Goal: Information Seeking & Learning: Find specific fact

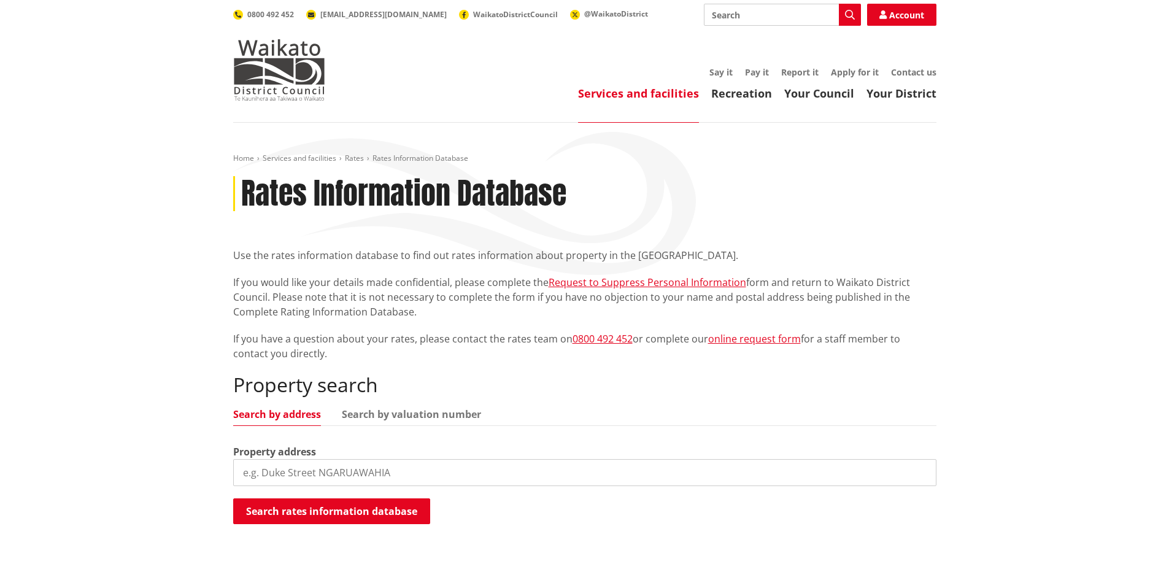
click at [315, 471] on input "search" at bounding box center [585, 472] width 704 height 27
click at [315, 471] on input "512" at bounding box center [585, 472] width 704 height 27
type input "512 Puketaha"
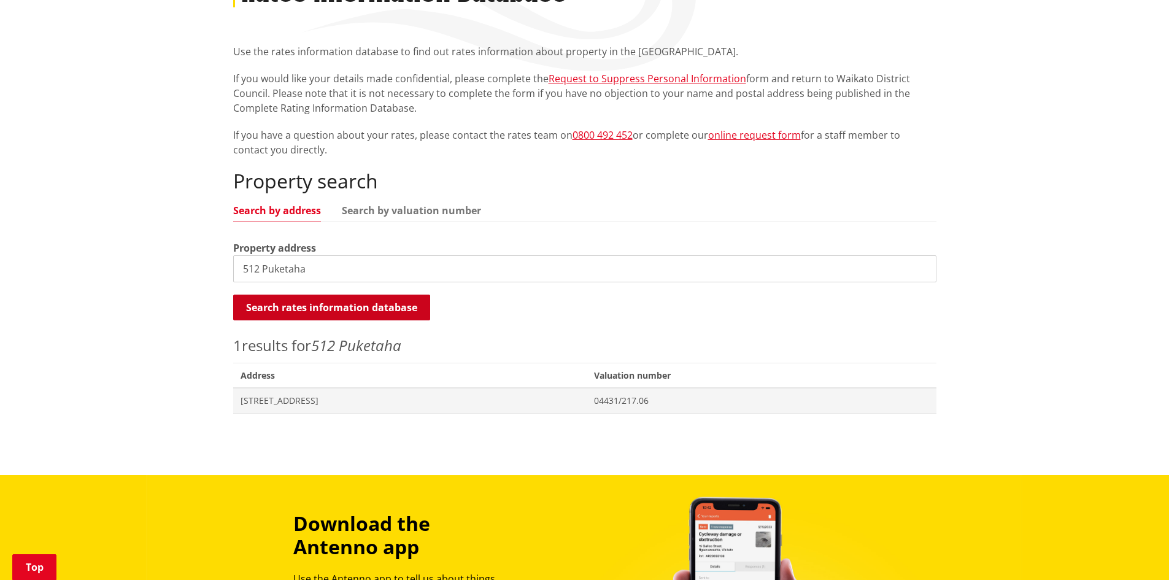
scroll to position [206, 0]
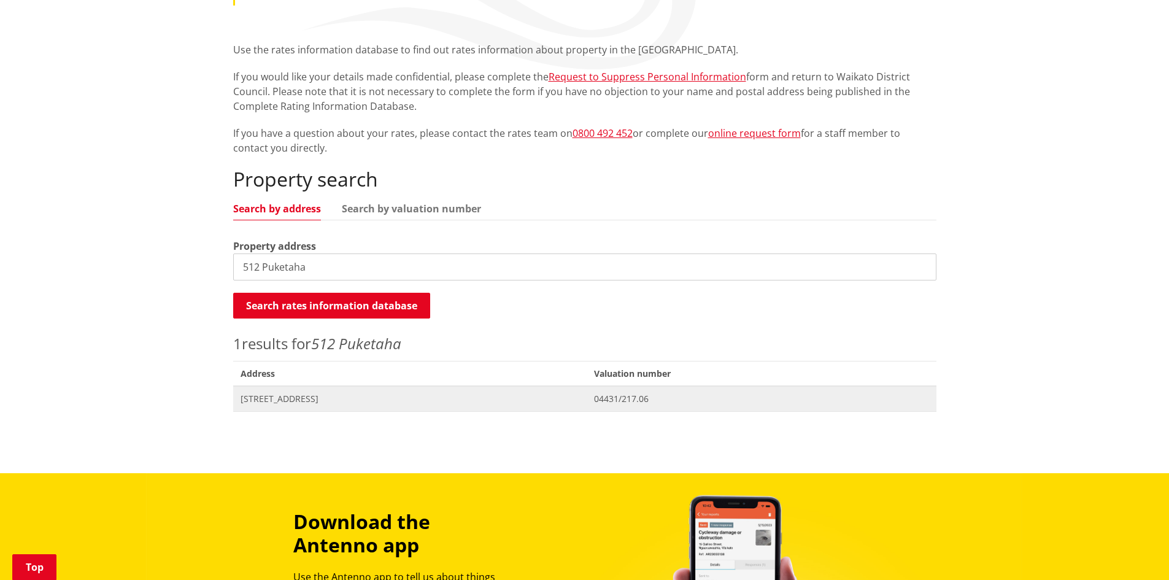
click at [281, 400] on span "512 Puketaha Road PUKETAHA" at bounding box center [410, 399] width 339 height 12
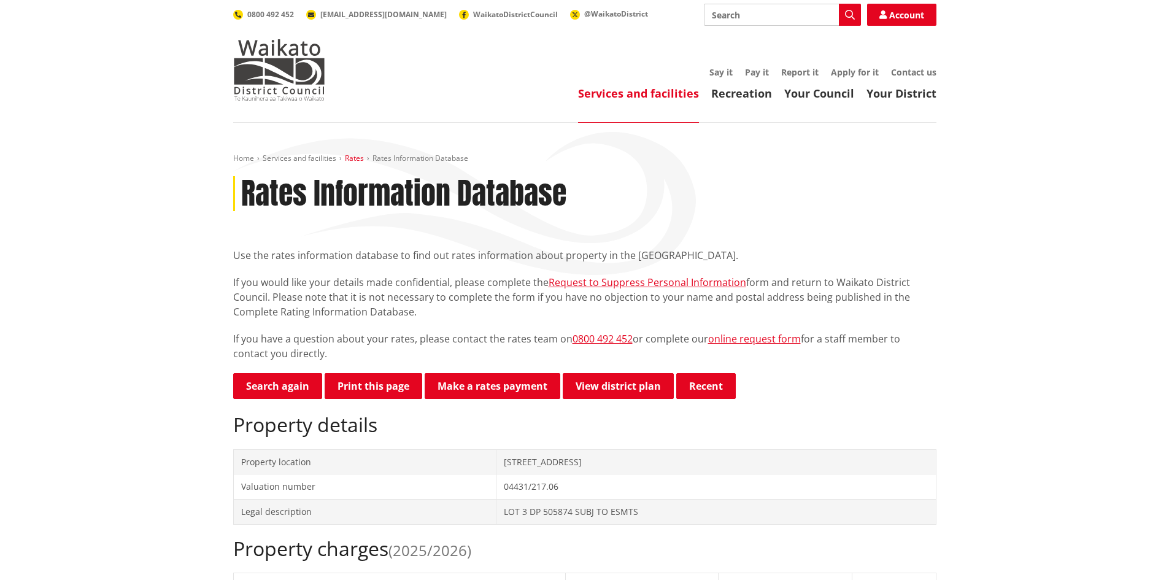
click at [351, 157] on link "Rates" at bounding box center [354, 158] width 19 height 10
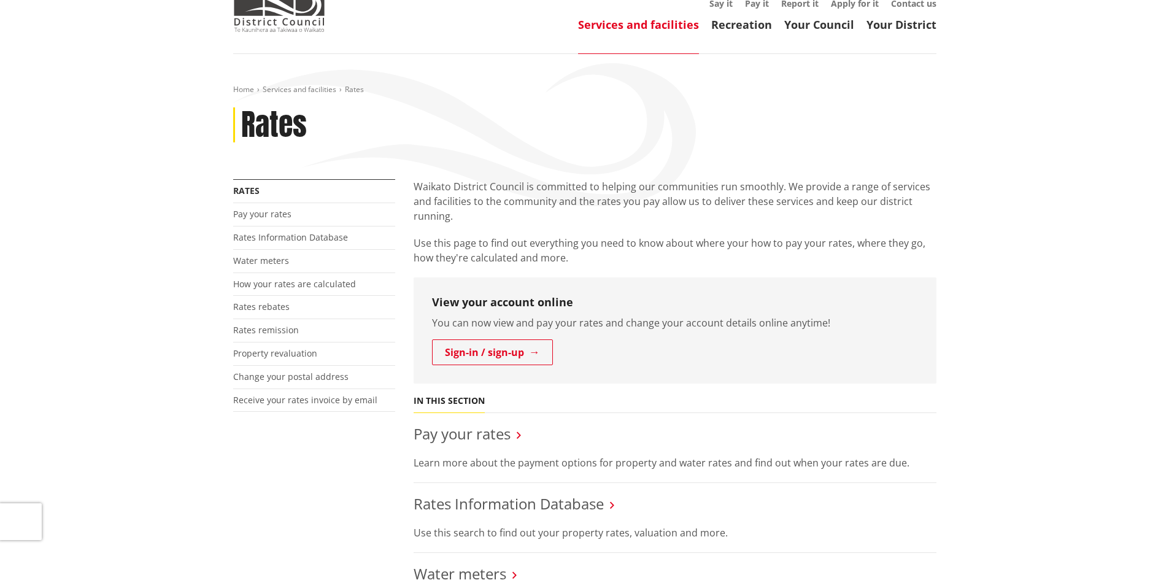
scroll to position [61, 0]
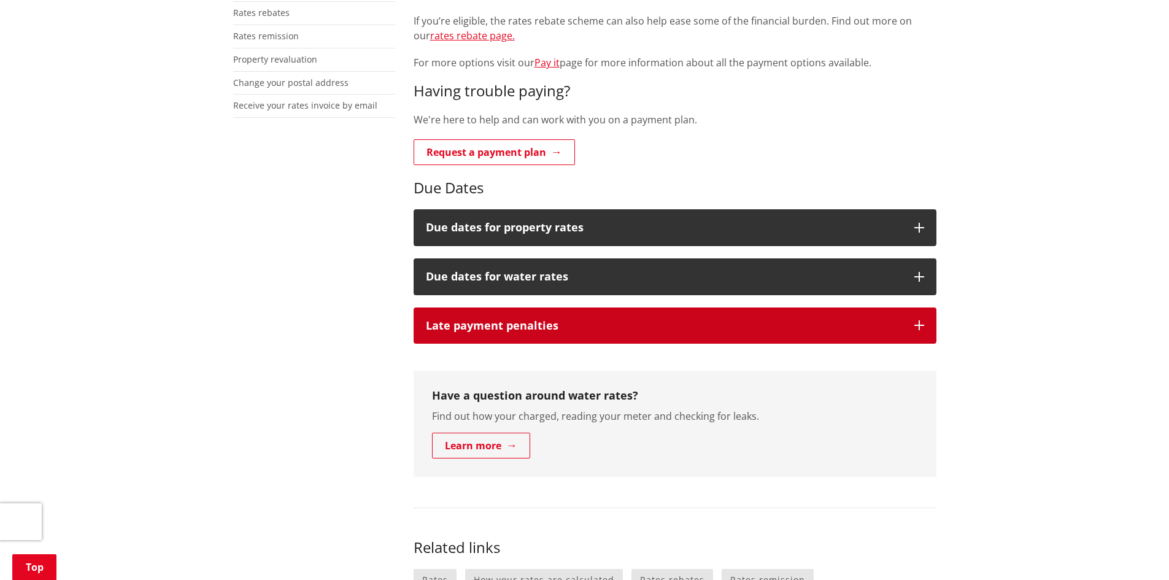
scroll to position [386, 0]
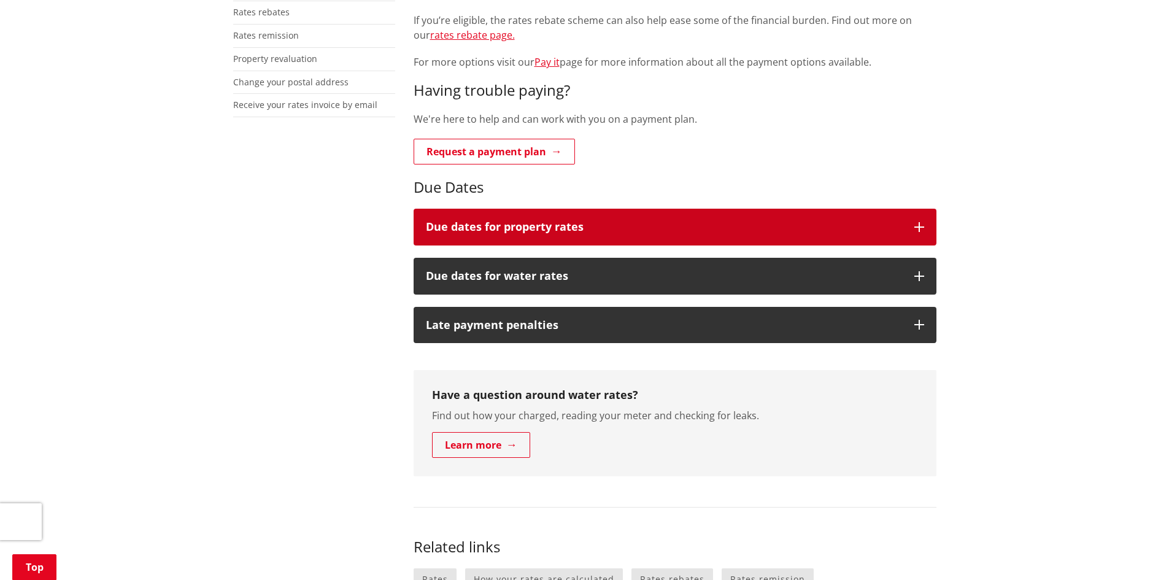
click at [849, 229] on h3 "Due dates for property rates" at bounding box center [664, 227] width 476 height 12
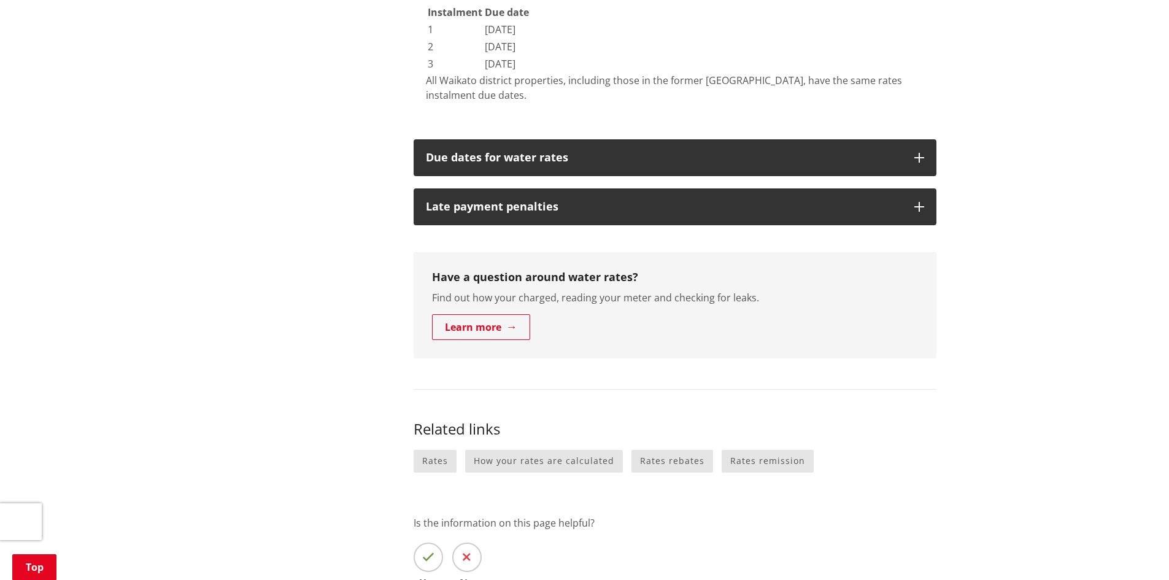
scroll to position [667, 0]
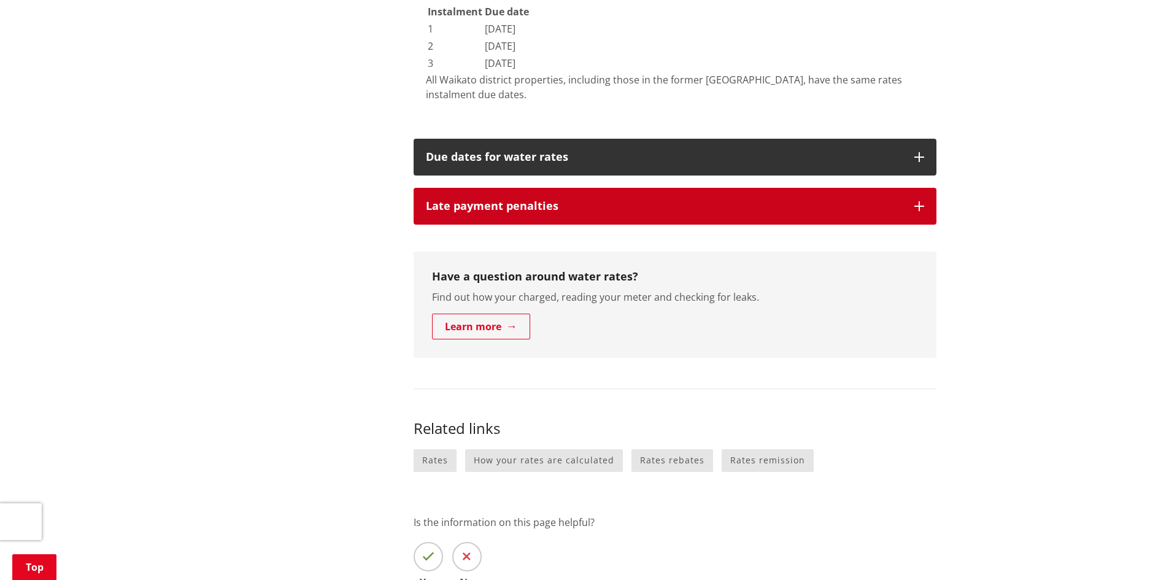
click at [481, 201] on h3 "Late payment penalties" at bounding box center [664, 206] width 476 height 12
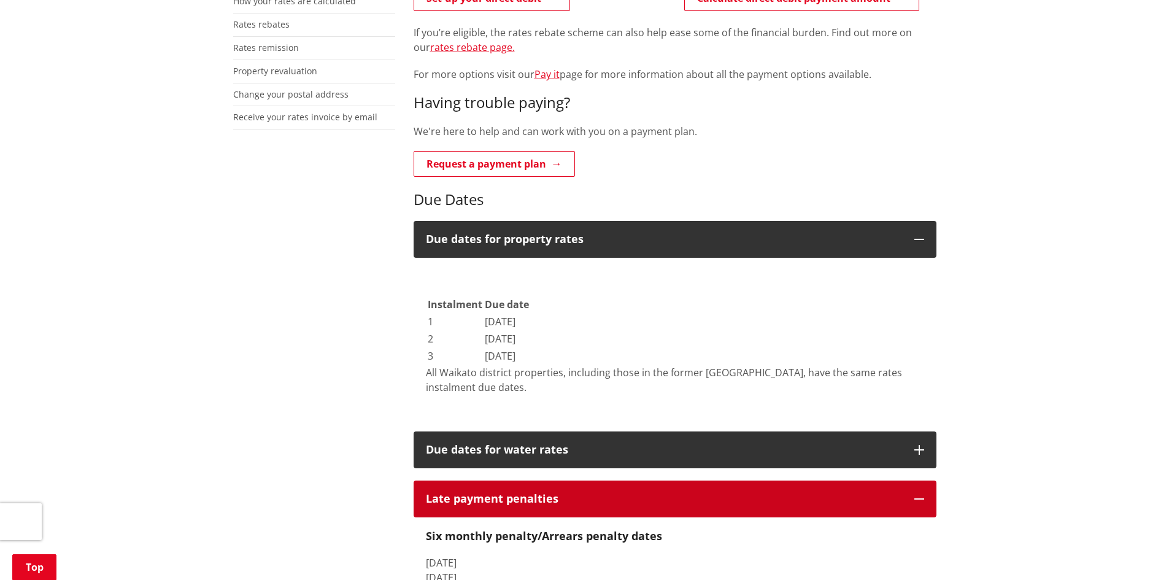
scroll to position [373, 0]
